Goal: Check status

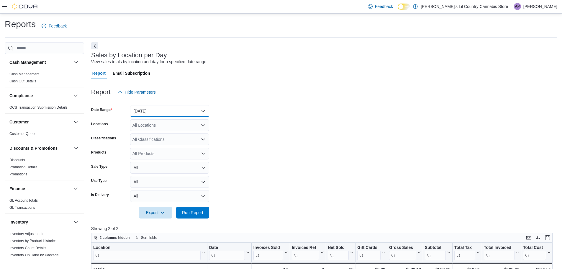
click at [205, 112] on button "[DATE]" at bounding box center [169, 111] width 79 height 12
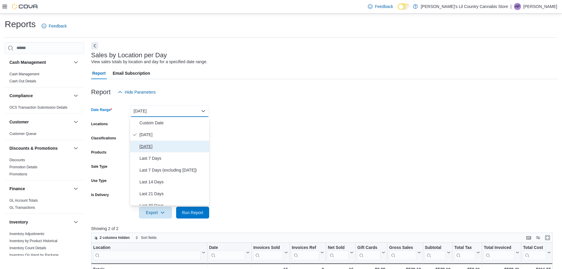
click at [154, 146] on span "[DATE]" at bounding box center [173, 146] width 67 height 7
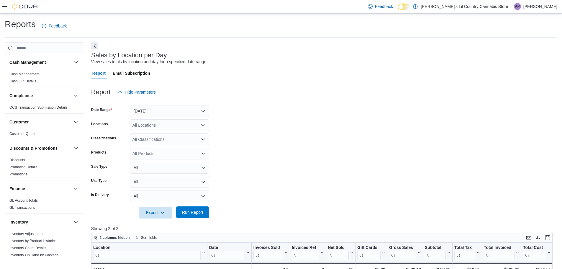
click at [201, 216] on span "Run Report" at bounding box center [193, 212] width 26 height 12
